Goal: Find specific page/section: Find specific page/section

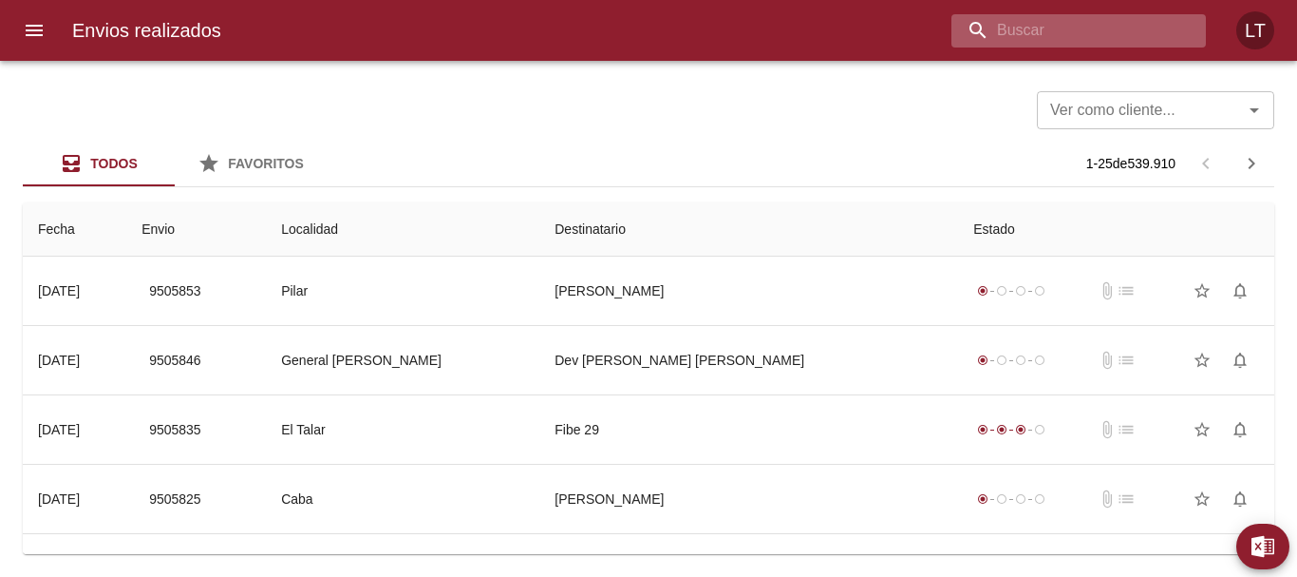
click at [1146, 38] on input "buscar" at bounding box center [1063, 30] width 222 height 33
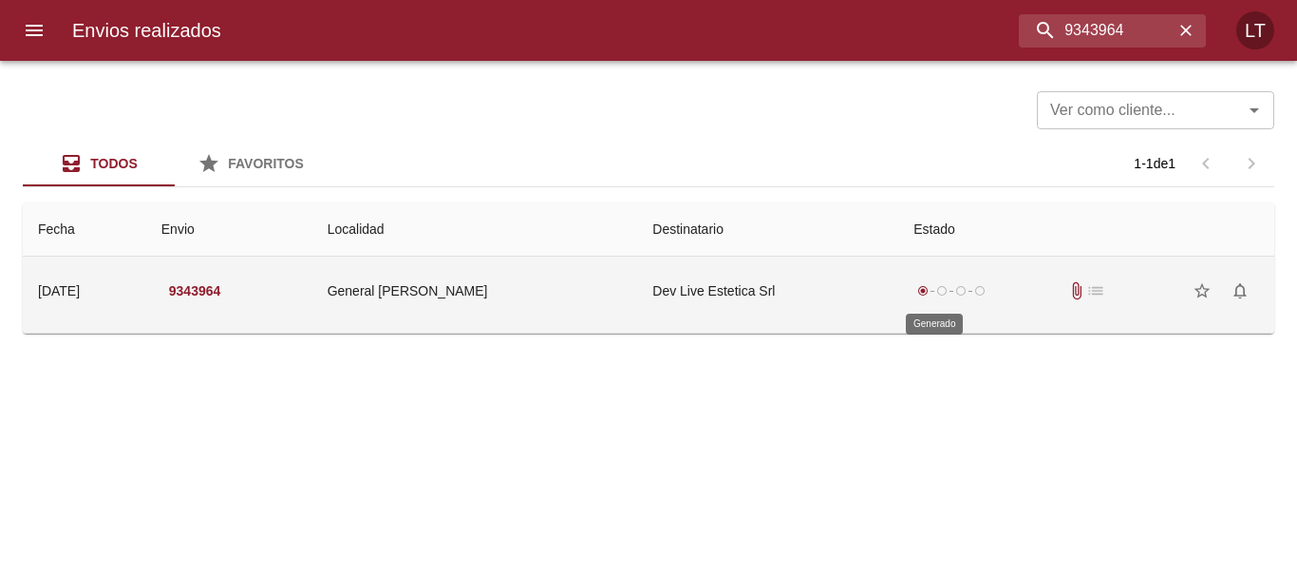
click at [937, 293] on span "radio_button_unchecked" at bounding box center [942, 290] width 11 height 11
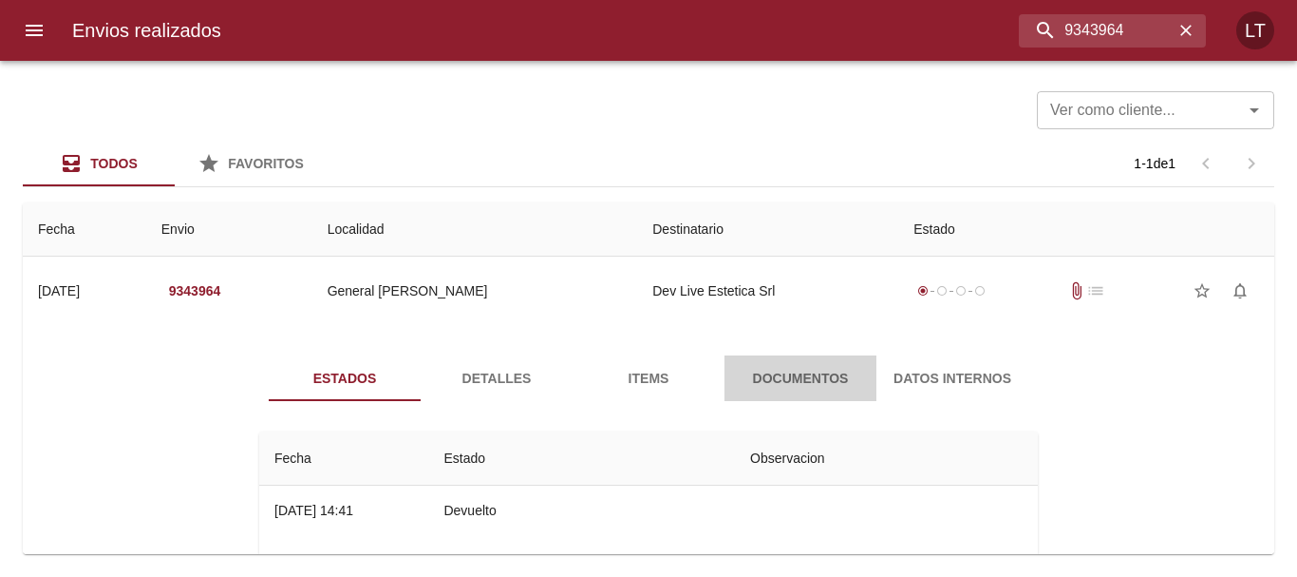
click at [786, 368] on span "Documentos" at bounding box center [800, 379] width 129 height 24
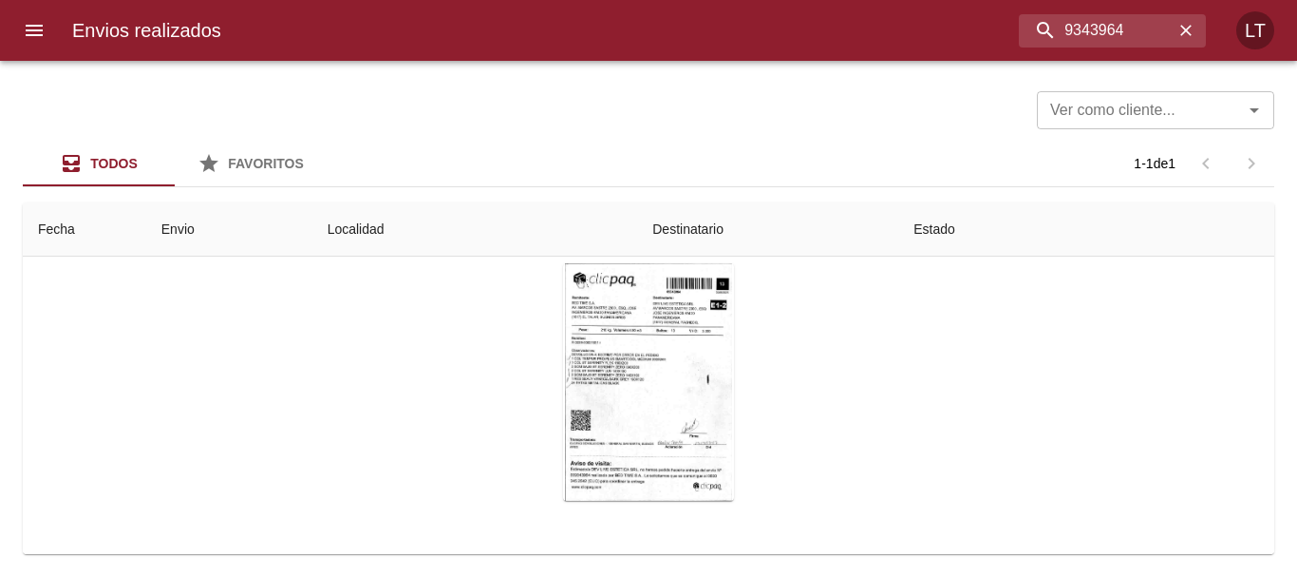
scroll to position [184, 0]
click at [630, 331] on div "Tabla de envíos del cliente" at bounding box center [648, 380] width 171 height 237
click at [1112, 29] on input "9343964" at bounding box center [1063, 30] width 222 height 33
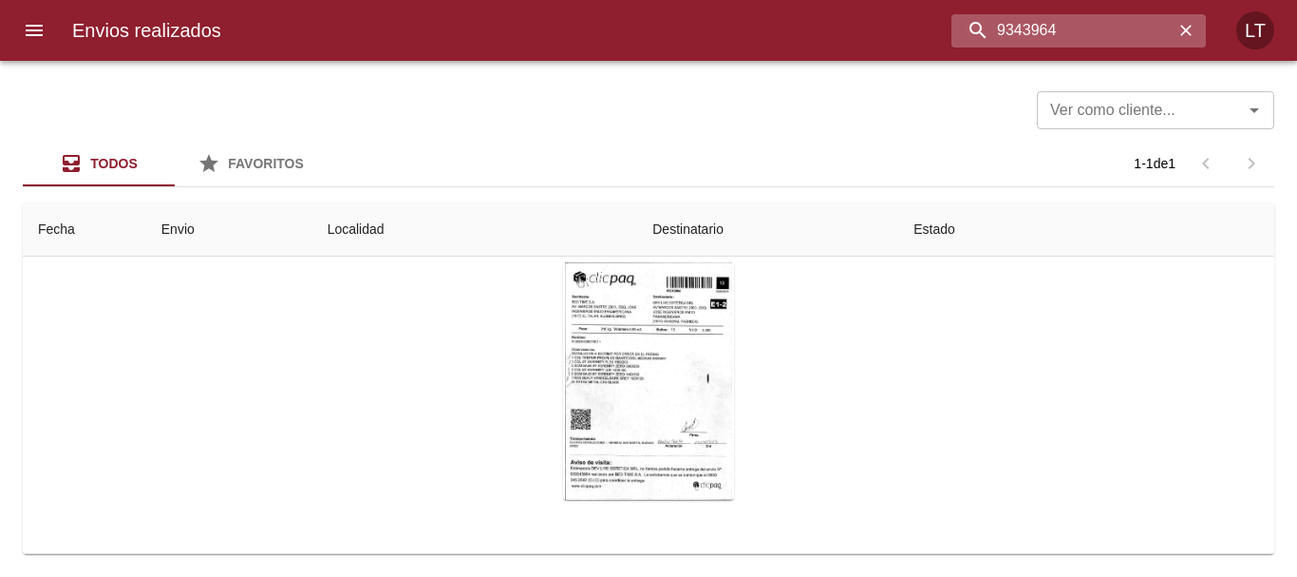
click at [1112, 29] on input "9343964" at bounding box center [1063, 30] width 222 height 33
type input "ñ"
type input "live estetica"
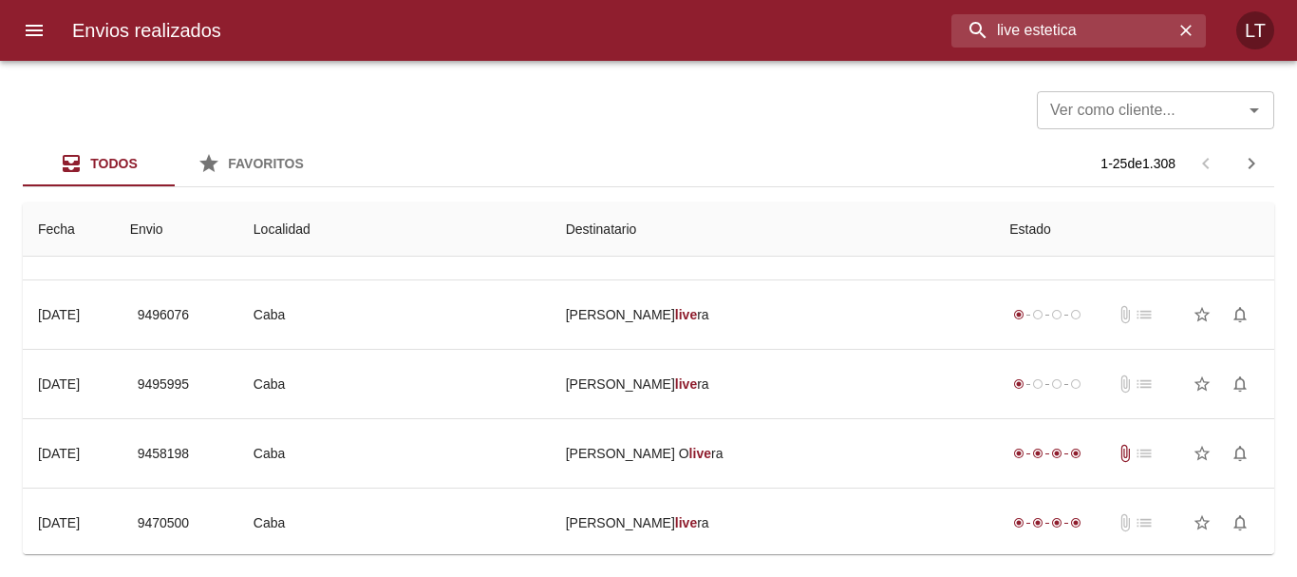
scroll to position [0, 0]
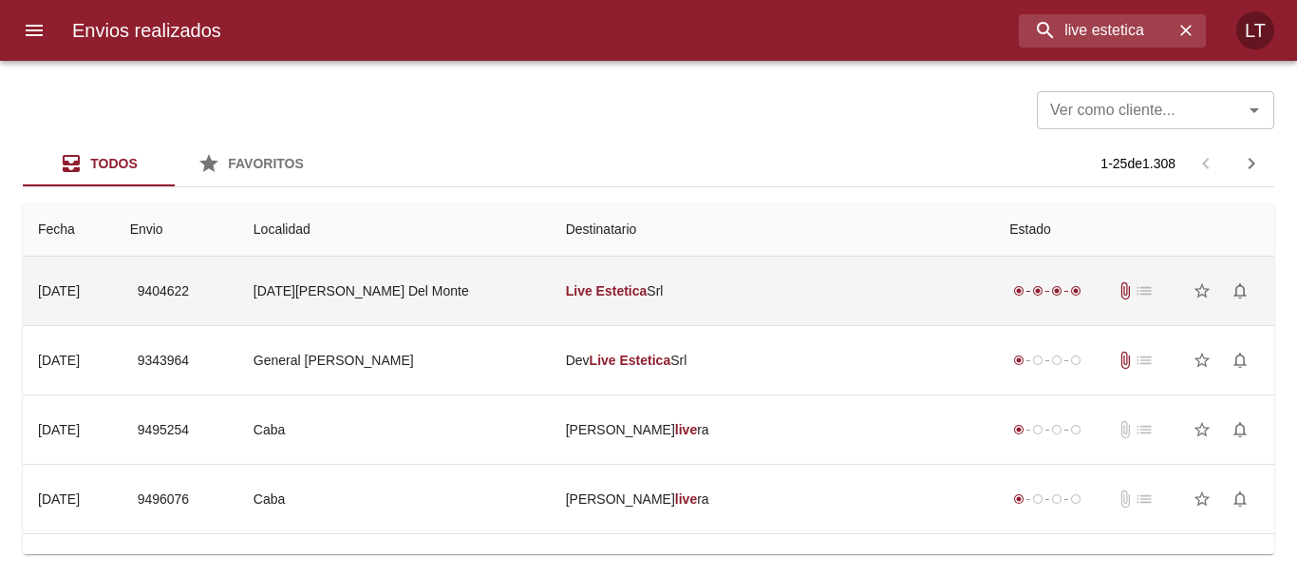
click at [786, 290] on td "Live Estetica Srl" at bounding box center [773, 290] width 445 height 68
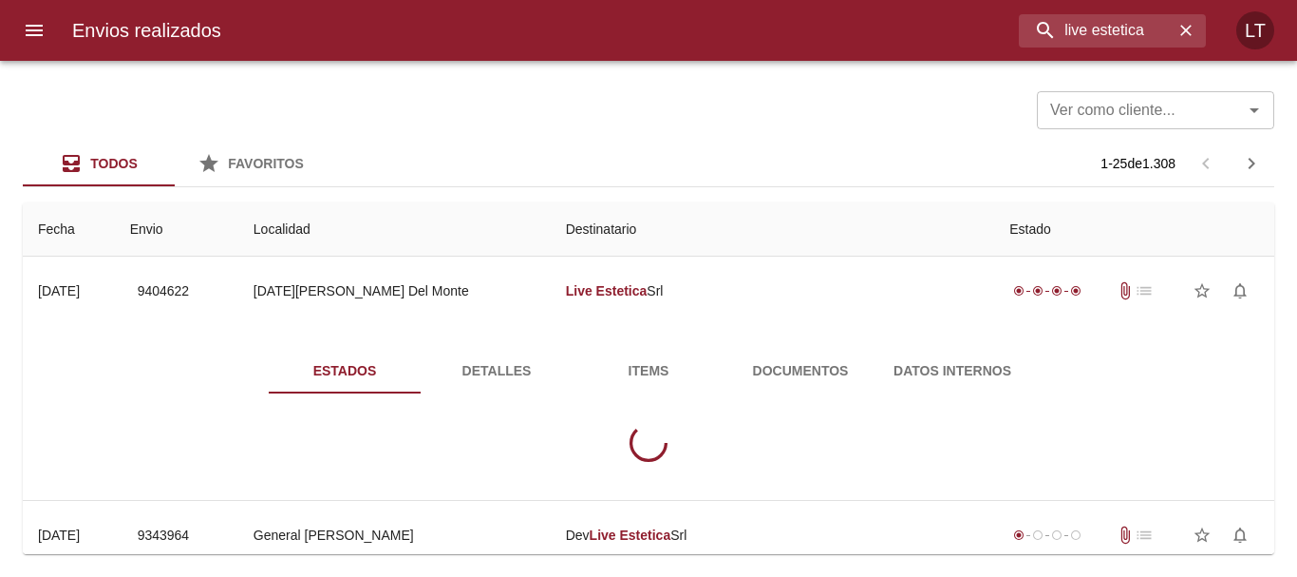
click at [829, 380] on span "Documentos" at bounding box center [800, 371] width 129 height 24
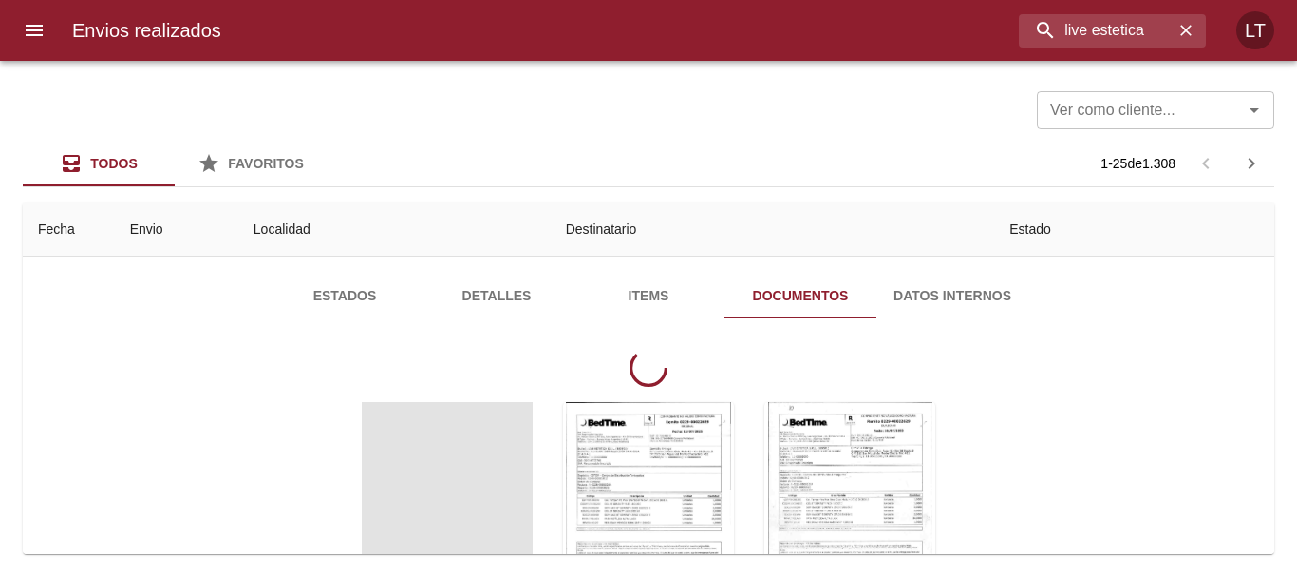
scroll to position [95, 0]
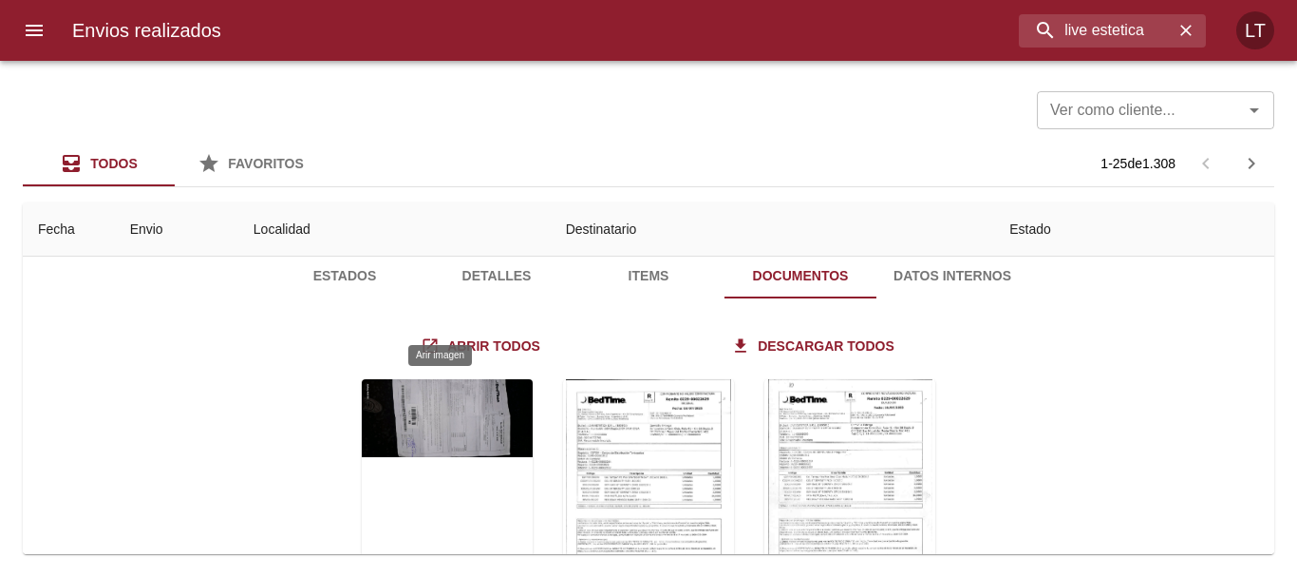
click at [420, 414] on div "Tabla de envíos del cliente" at bounding box center [447, 497] width 171 height 237
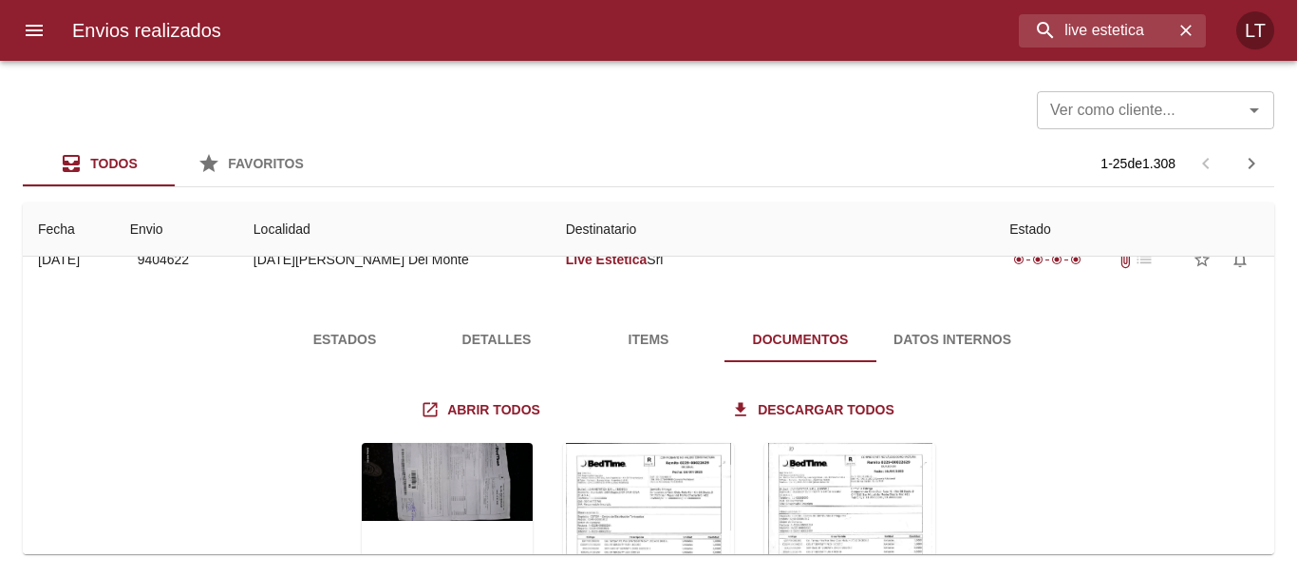
scroll to position [0, 0]
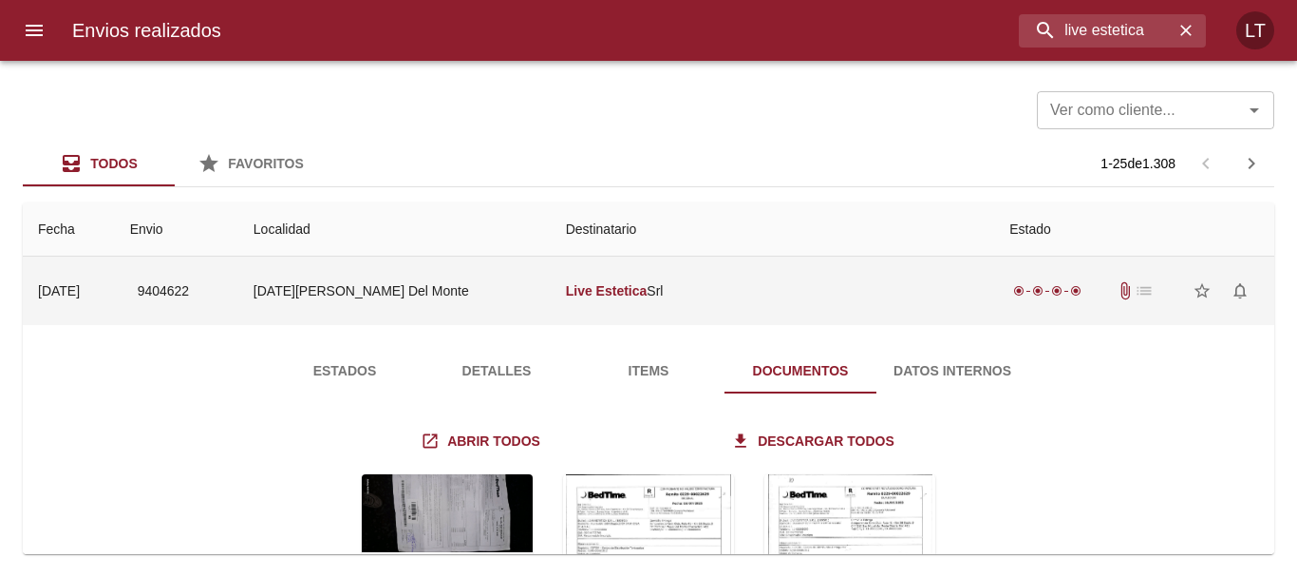
click at [551, 293] on td "[DATE][PERSON_NAME] Del Monte" at bounding box center [394, 290] width 312 height 68
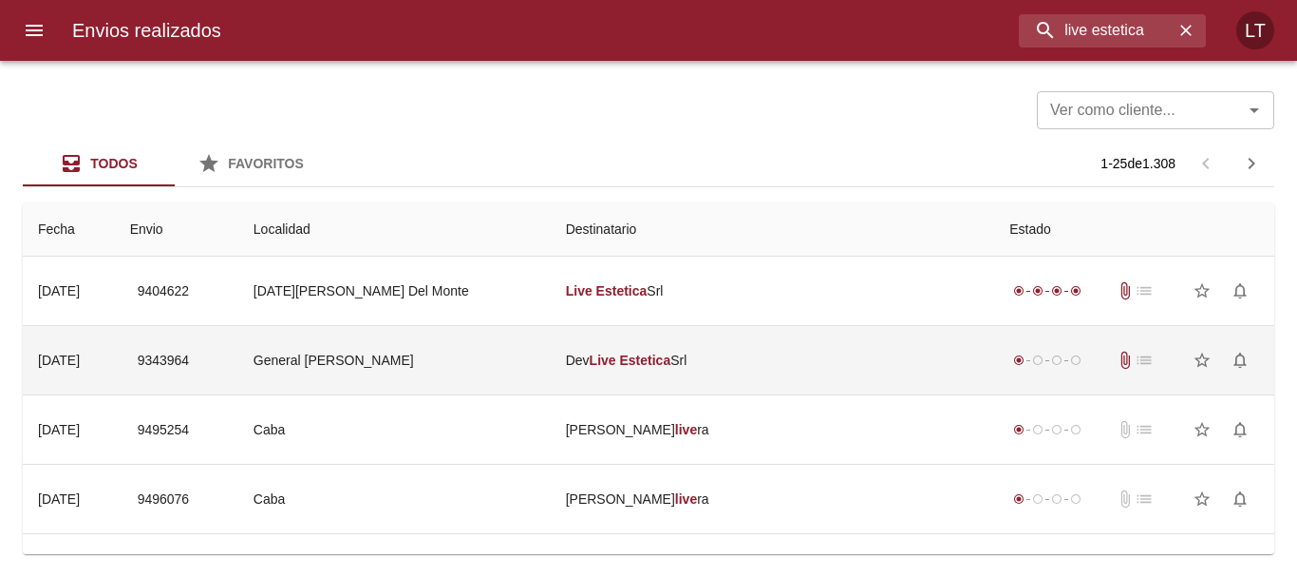
click at [592, 370] on td "Dev Live Estetica Srl" at bounding box center [773, 360] width 445 height 68
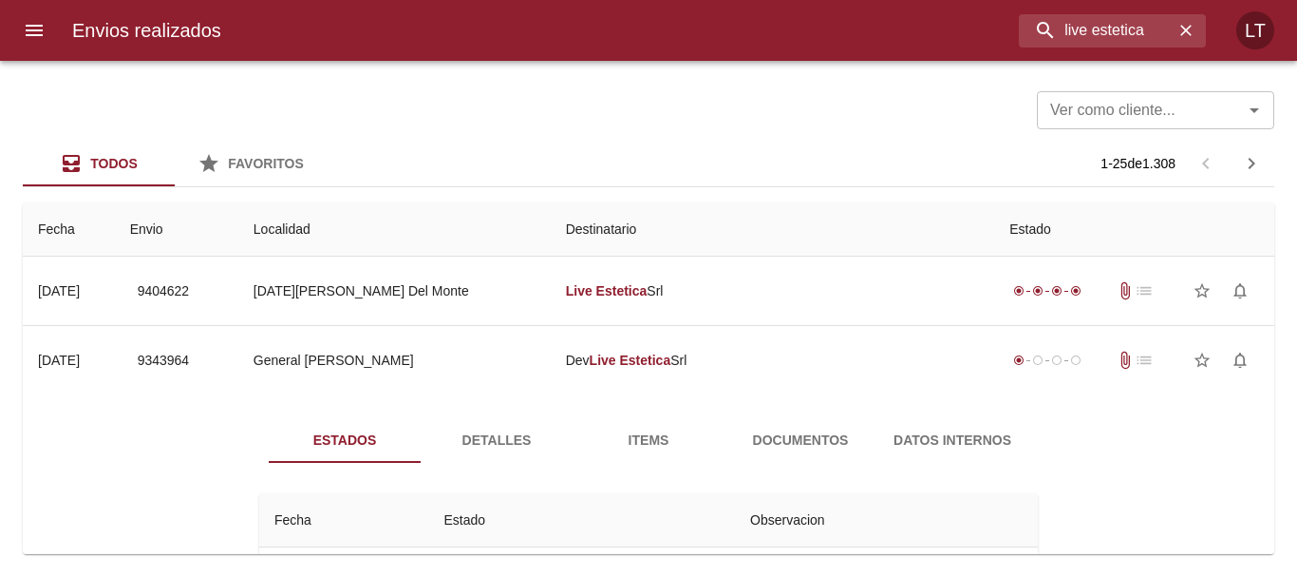
click at [796, 439] on span "Documentos" at bounding box center [800, 440] width 129 height 24
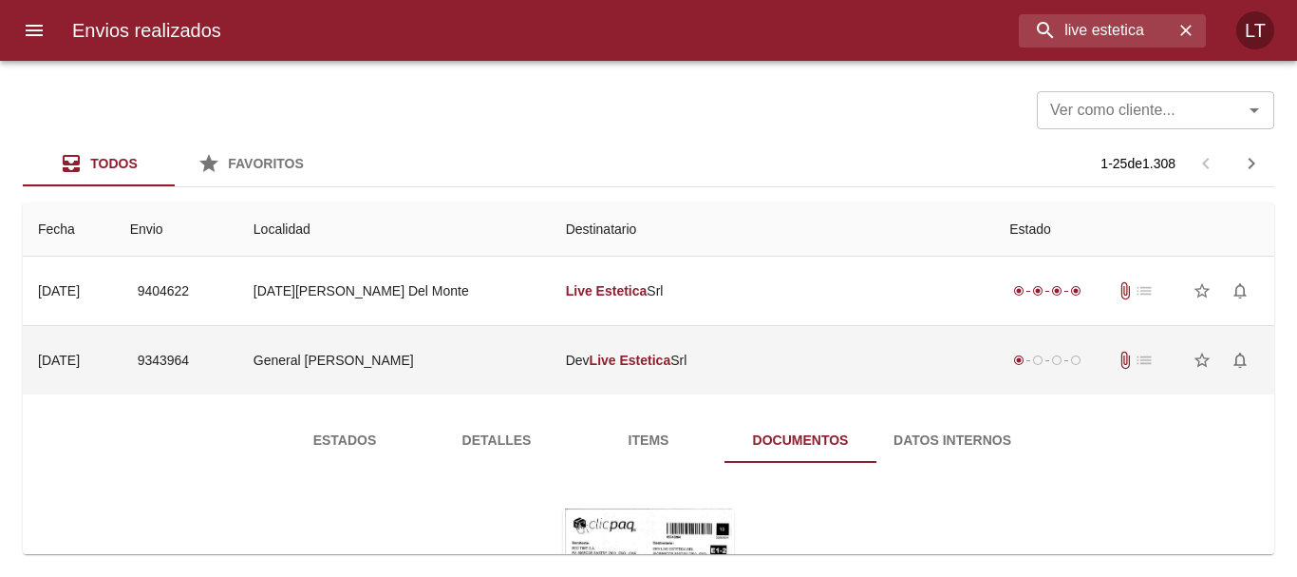
click at [770, 337] on td "Dev Live Estetica Srl" at bounding box center [773, 360] width 445 height 68
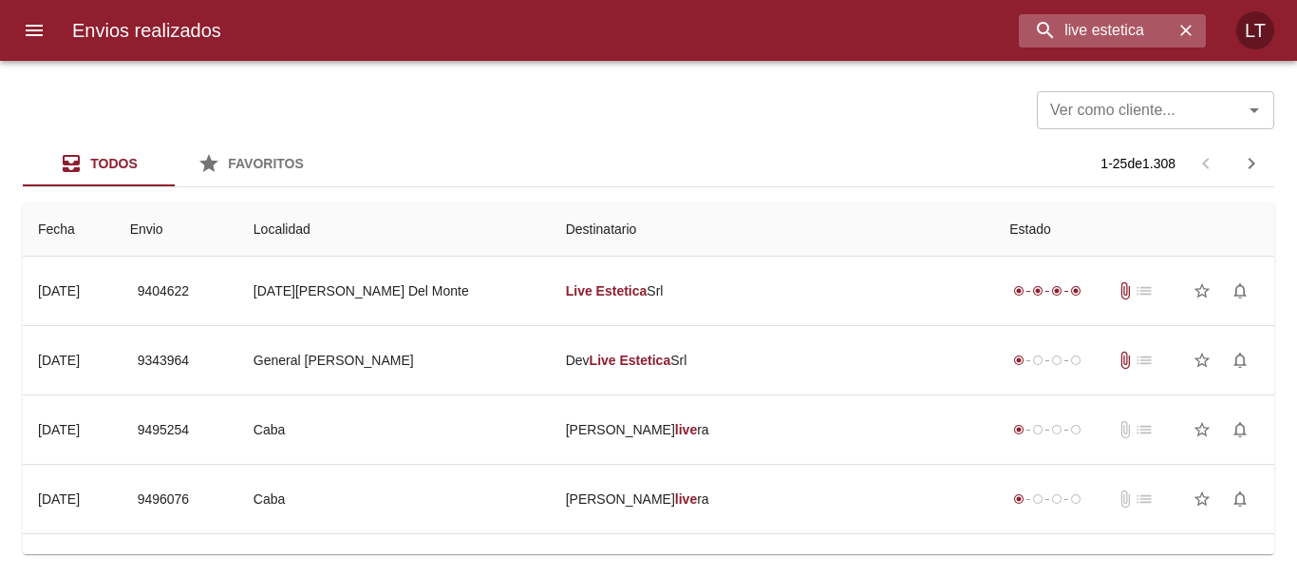
click at [1181, 32] on icon "button" at bounding box center [1186, 30] width 19 height 19
